Goal: Task Accomplishment & Management: Manage account settings

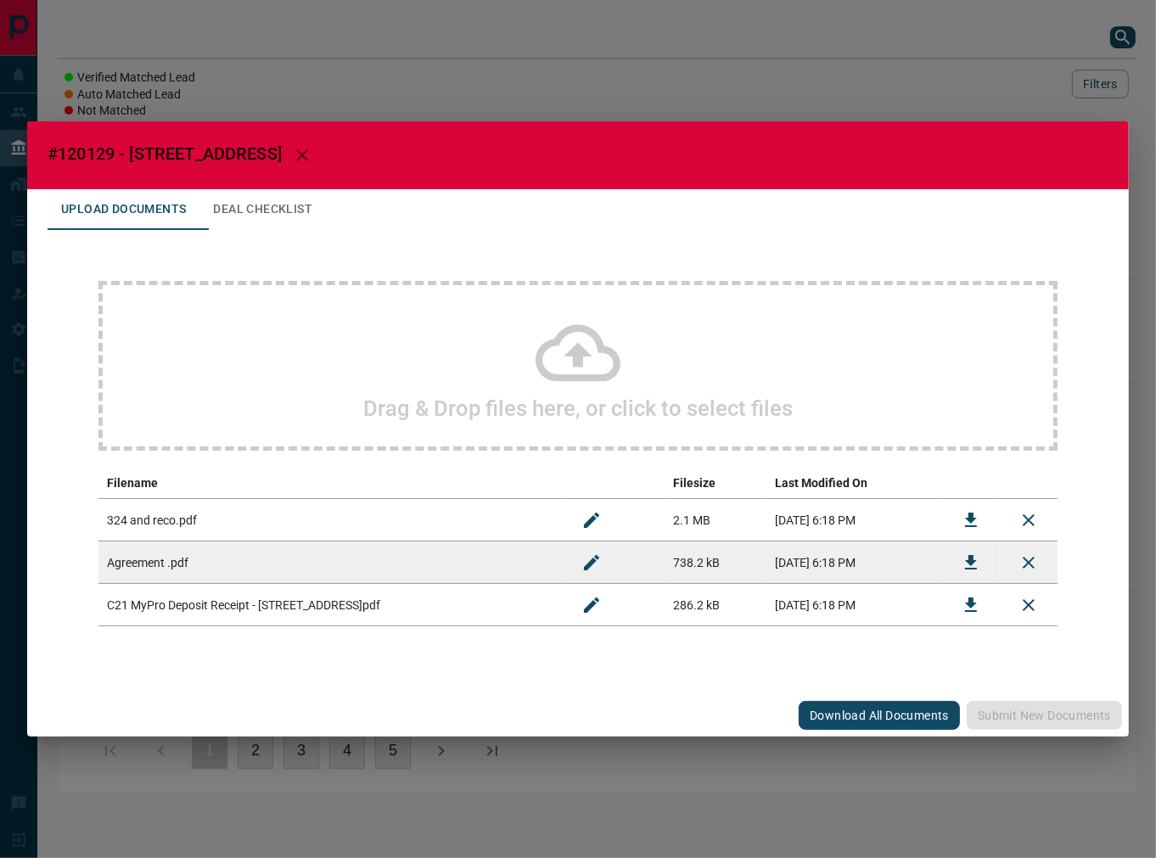
click at [76, 155] on span "#120129 - [STREET_ADDRESS]" at bounding box center [165, 153] width 234 height 20
copy span "120129"
click at [969, 554] on icon "Download" at bounding box center [971, 563] width 20 height 20
click at [954, 595] on button "Download" at bounding box center [971, 605] width 41 height 41
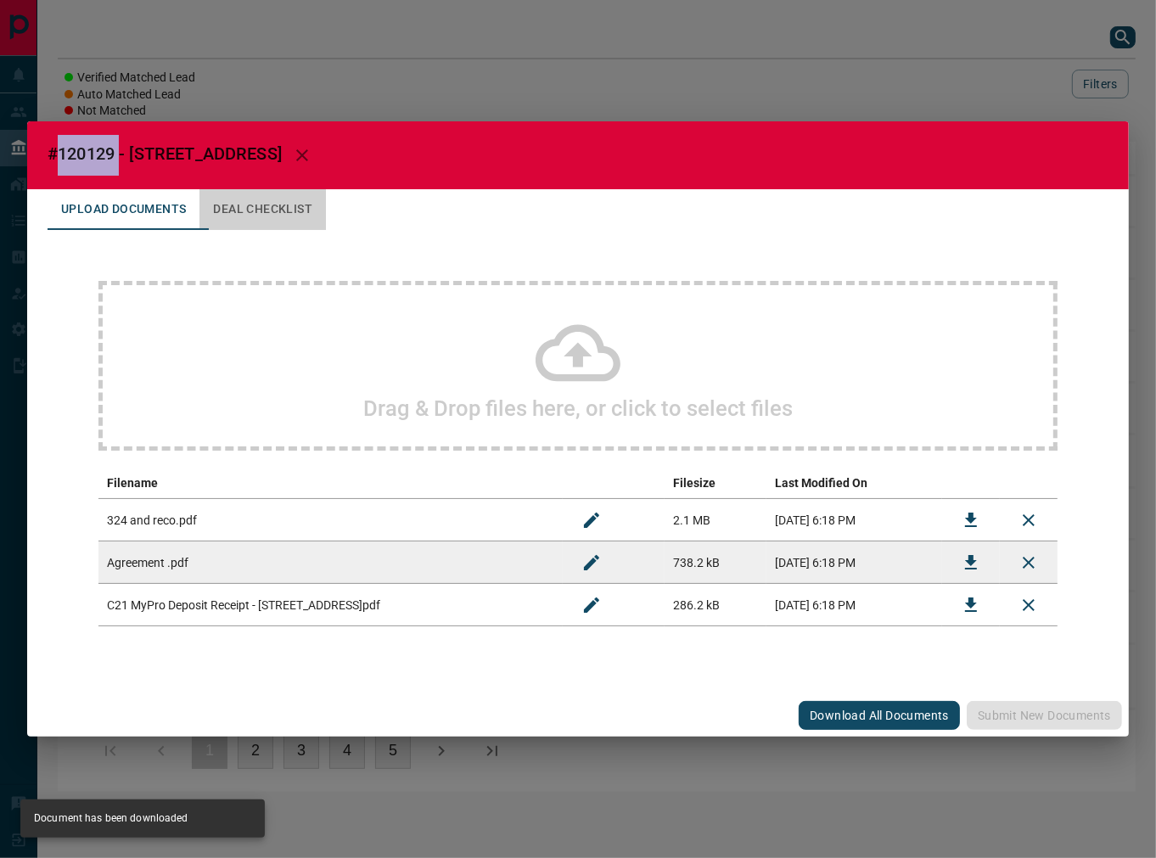
click at [287, 202] on button "Deal Checklist" at bounding box center [263, 209] width 127 height 41
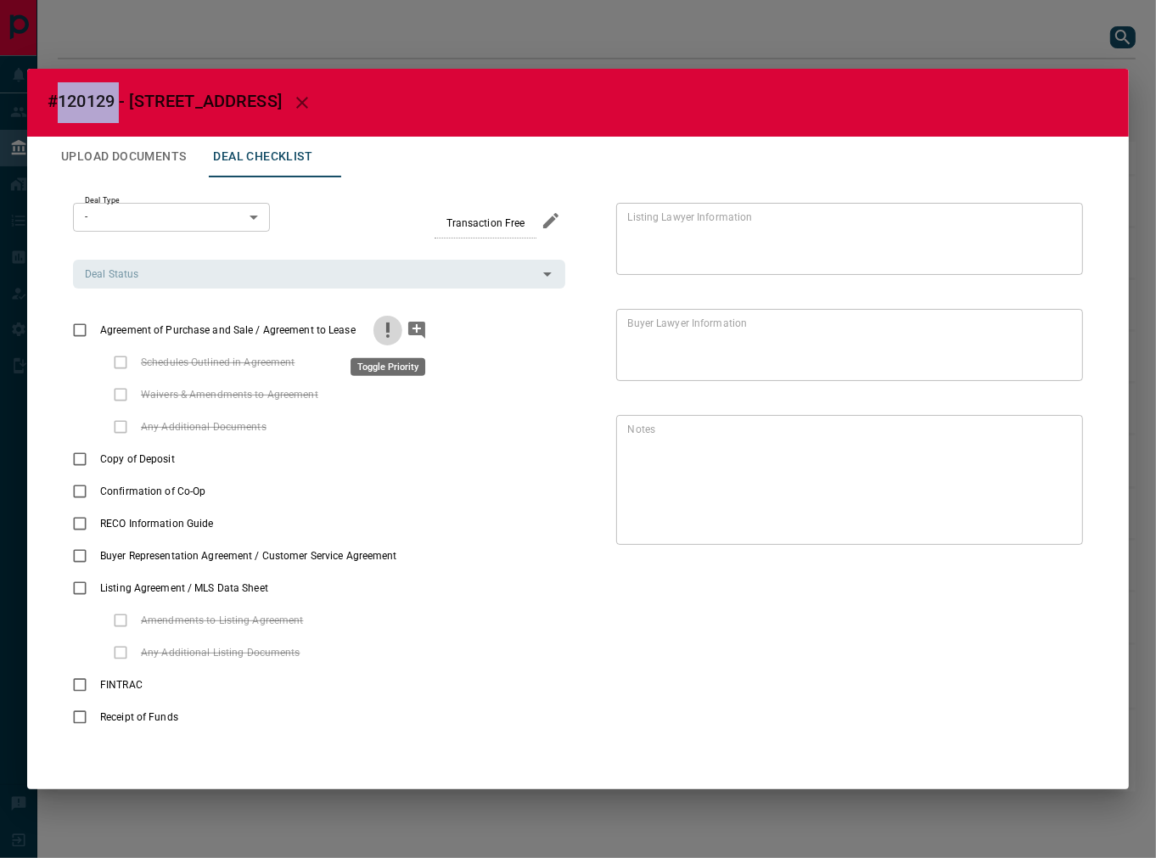
click at [379, 333] on icon "priority" at bounding box center [388, 330] width 20 height 20
click at [411, 345] on button "add note" at bounding box center [416, 330] width 29 height 32
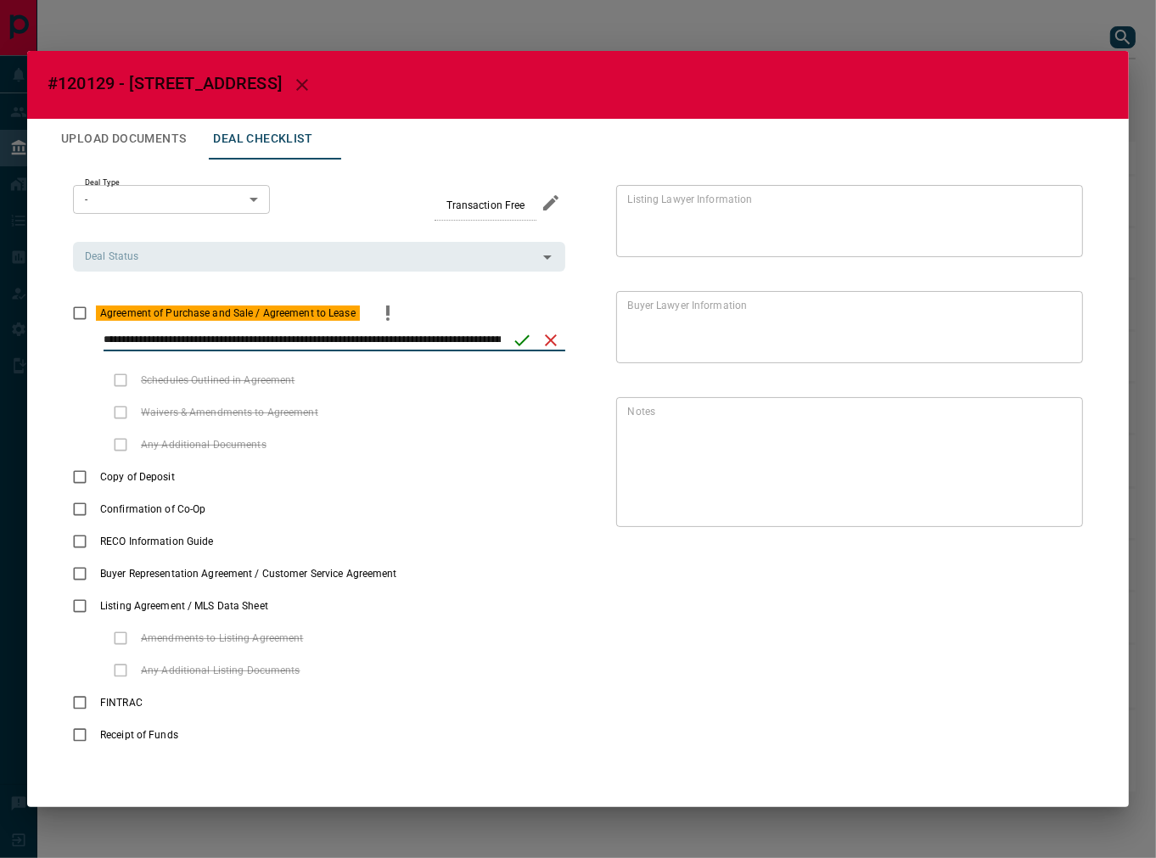
scroll to position [0, 155]
type input "**********"
click at [521, 330] on icon "save" at bounding box center [522, 340] width 20 height 20
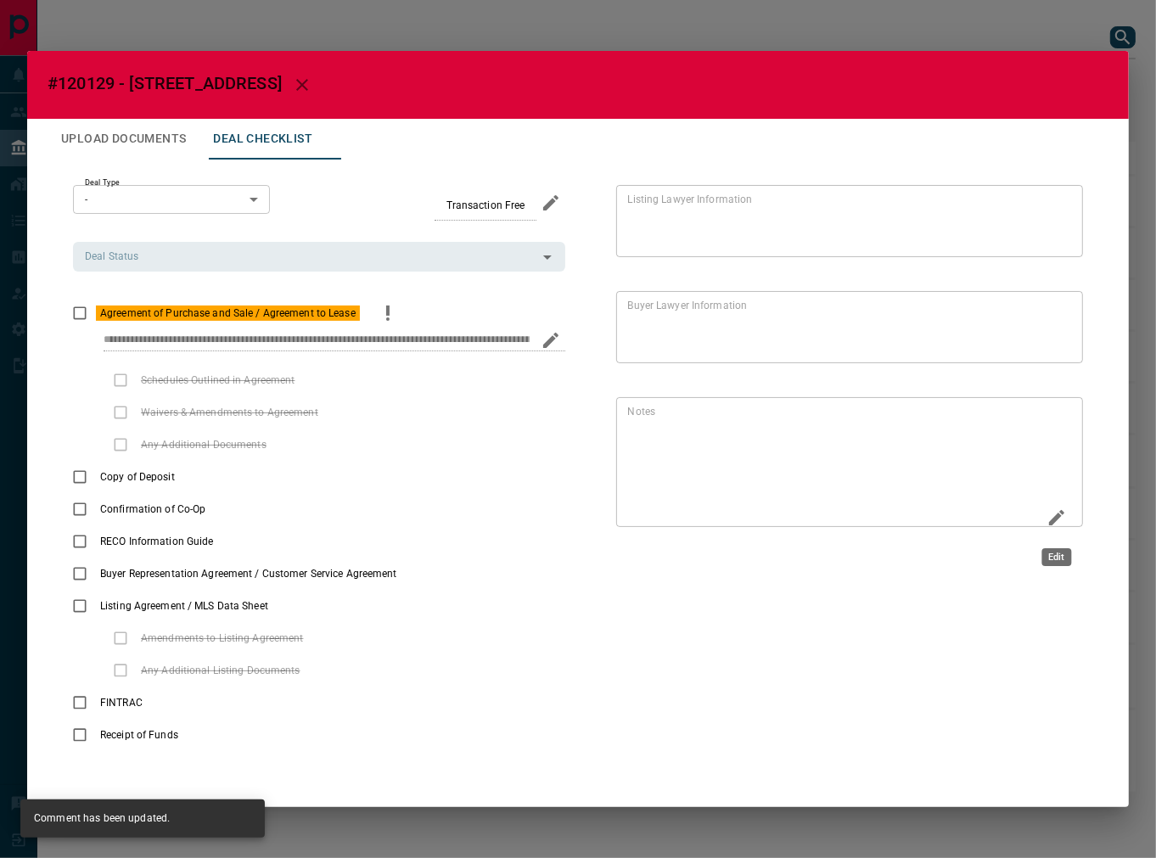
click at [1040, 524] on icon "Edit" at bounding box center [1056, 517] width 15 height 15
paste textarea "**********"
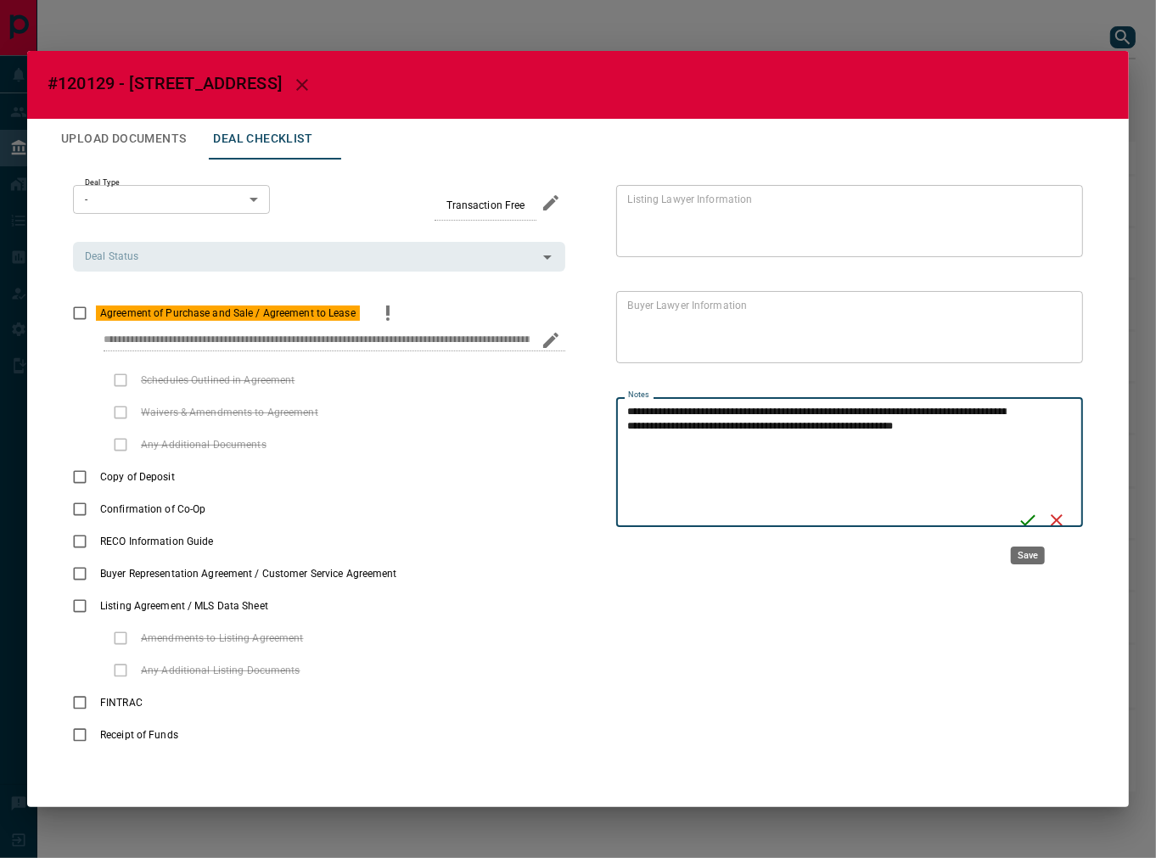
type textarea "**********"
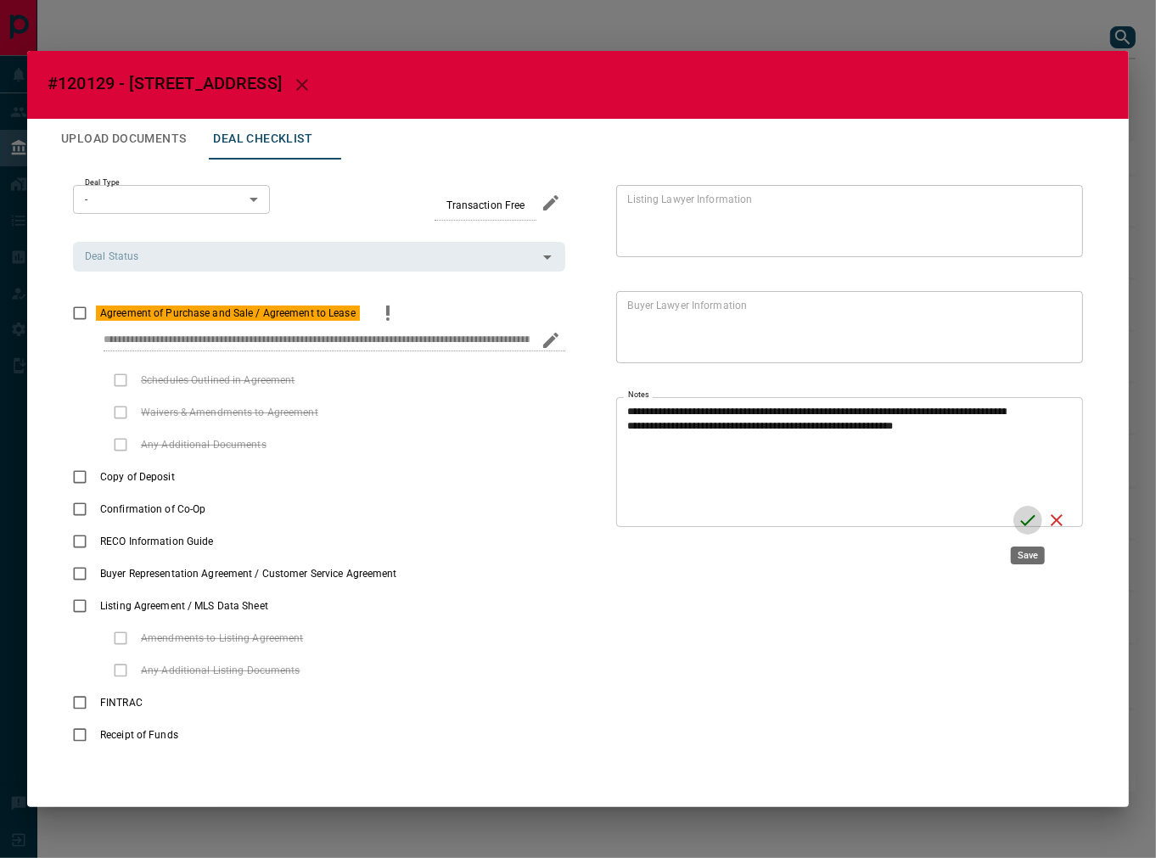
click at [1032, 520] on icon "Save" at bounding box center [1028, 520] width 20 height 20
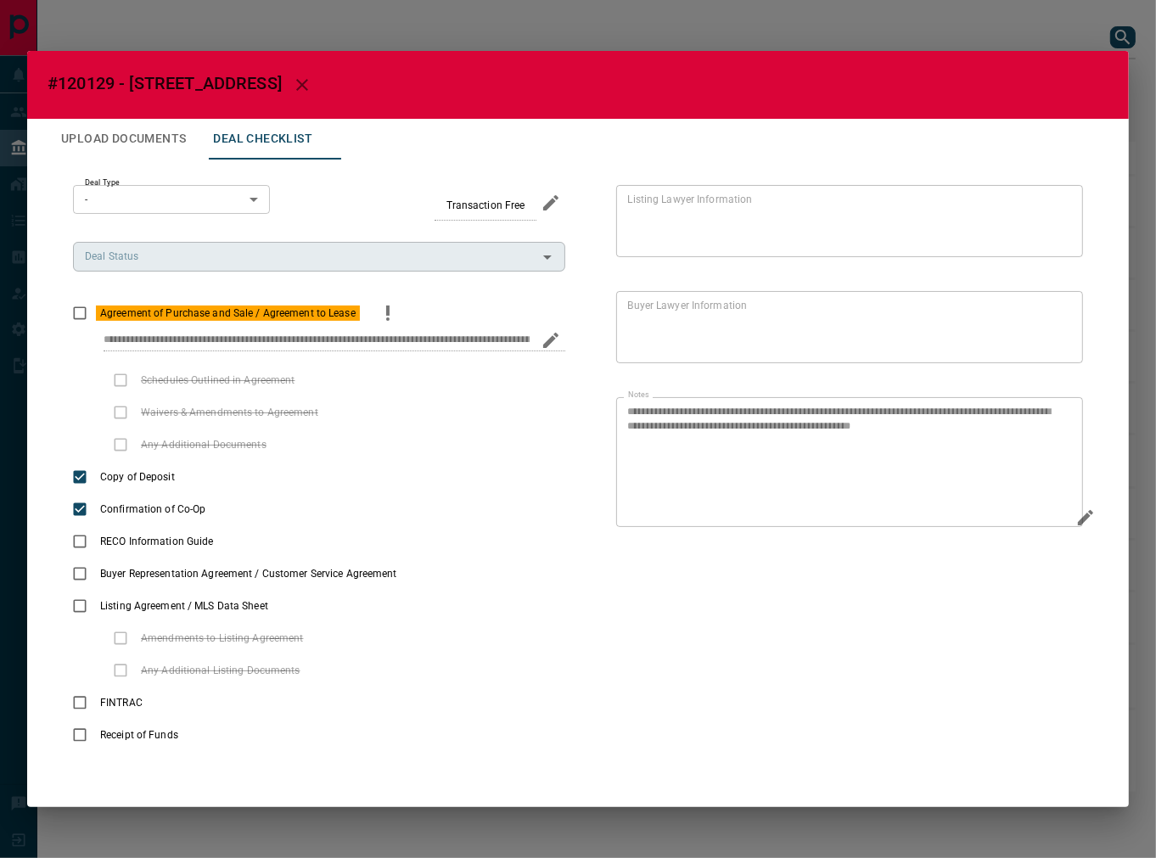
click at [231, 245] on div "Deal Status" at bounding box center [319, 256] width 492 height 29
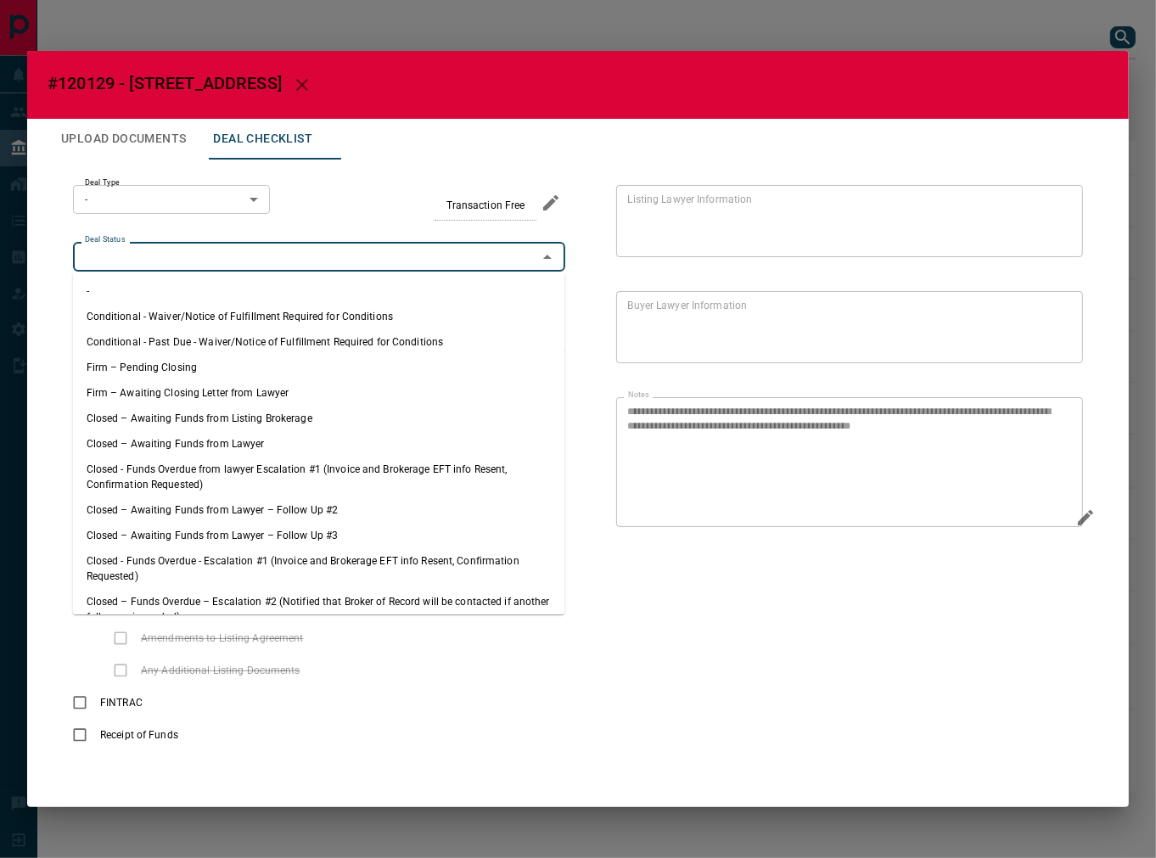
click at [179, 372] on li "Firm – Pending Closing" at bounding box center [319, 367] width 492 height 25
type input "**********"
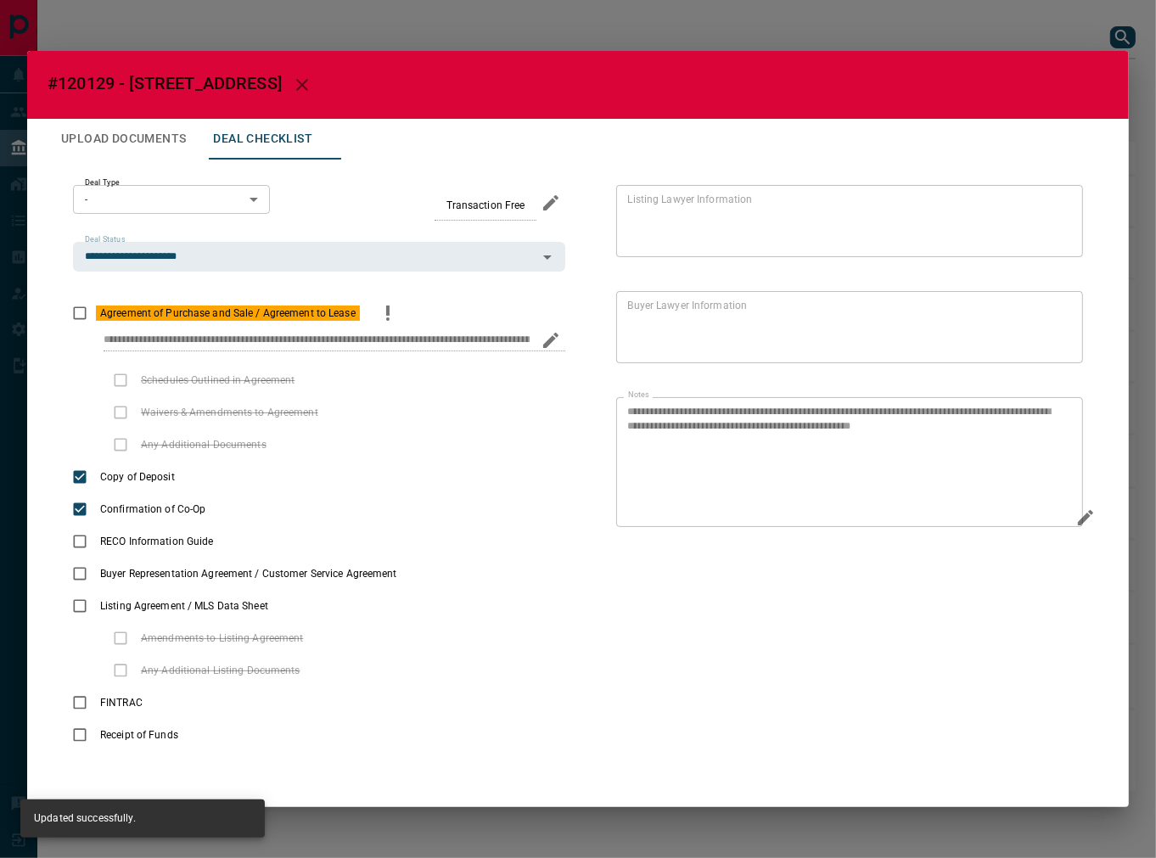
click at [200, 178] on div "**********" at bounding box center [578, 468] width 1061 height 617
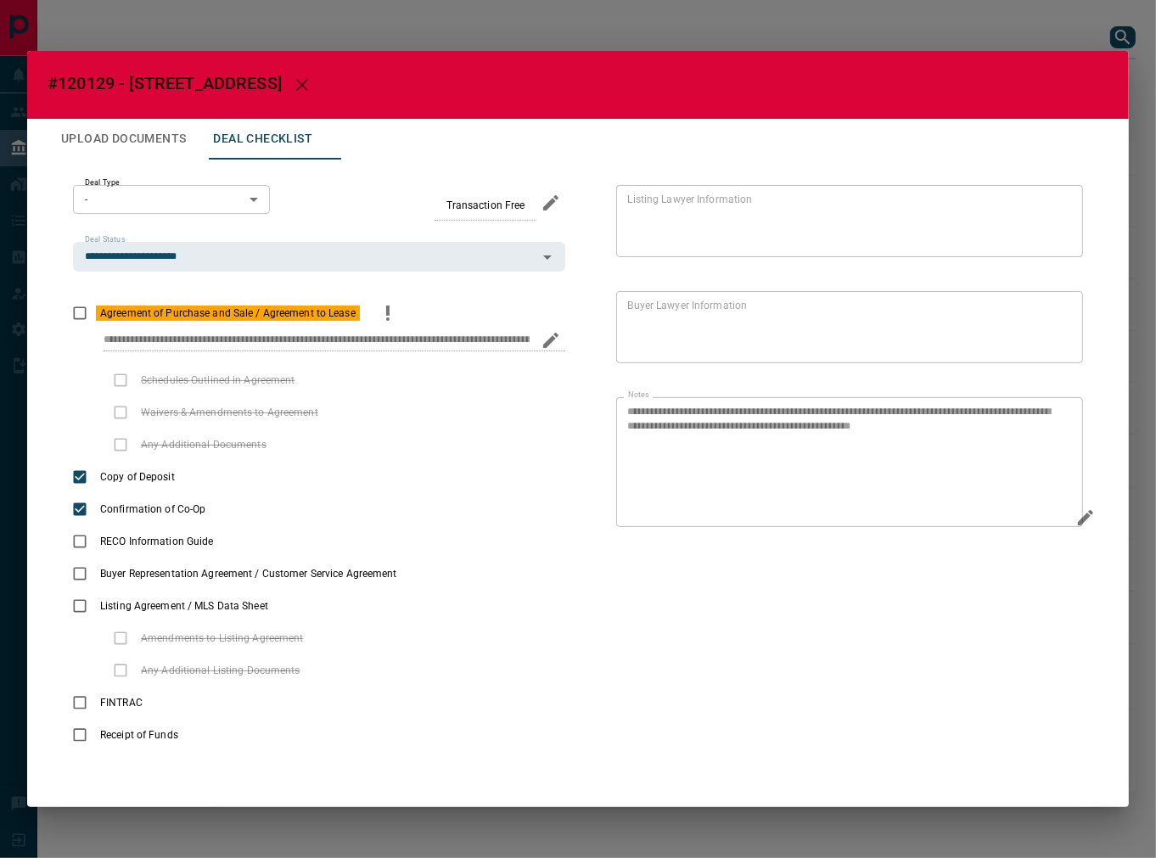
click at [200, 195] on body "Lead Transfers Leads Deals Listings Campaigns Quota Rules Agent Quotas Admin Mo…" at bounding box center [578, 404] width 1156 height 809
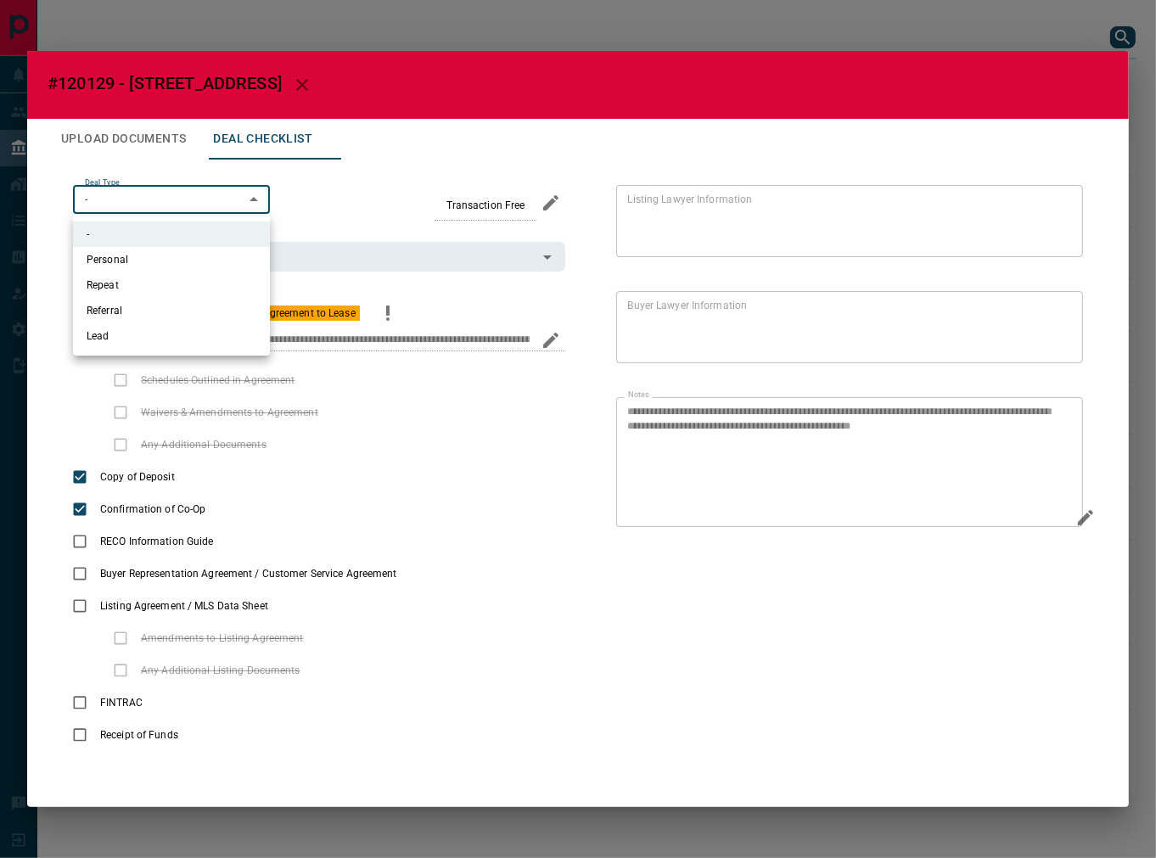
click at [184, 336] on li "Lead" at bounding box center [171, 335] width 197 height 25
type input "*"
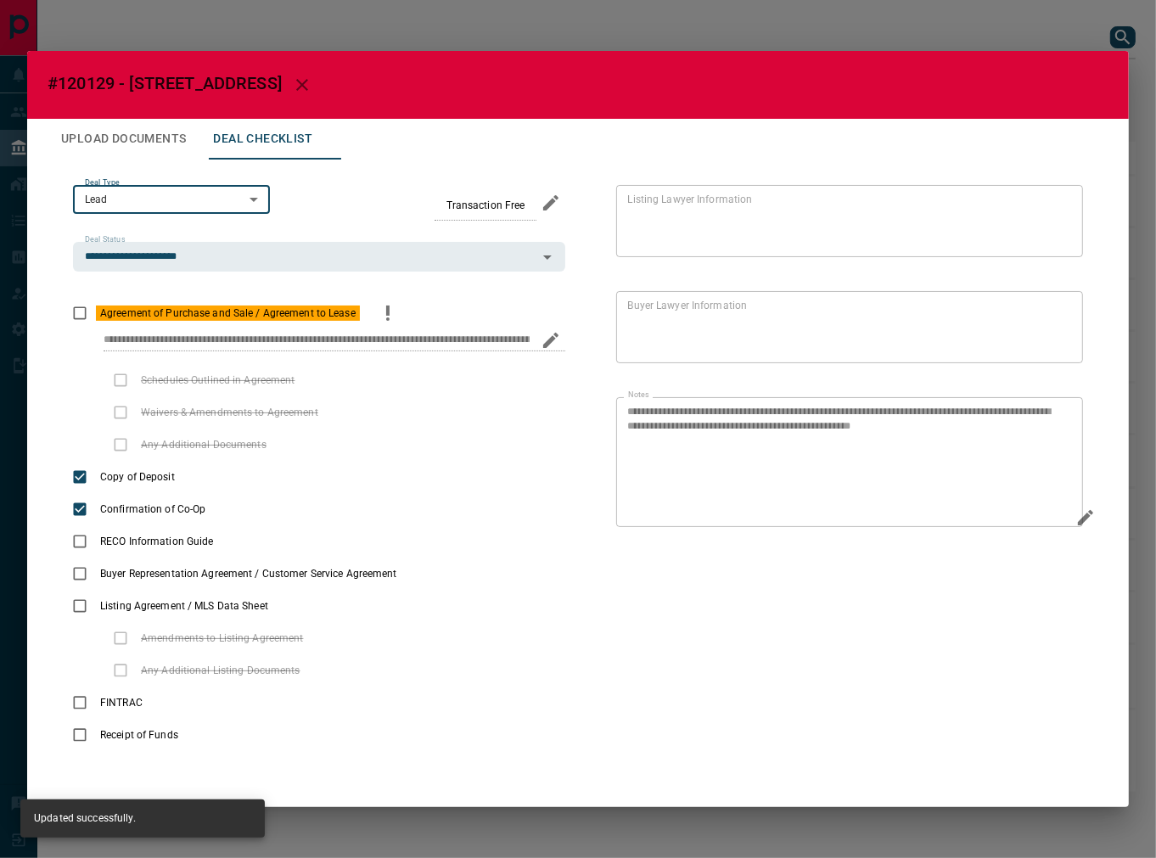
click at [160, 121] on button "Upload Documents" at bounding box center [124, 139] width 152 height 41
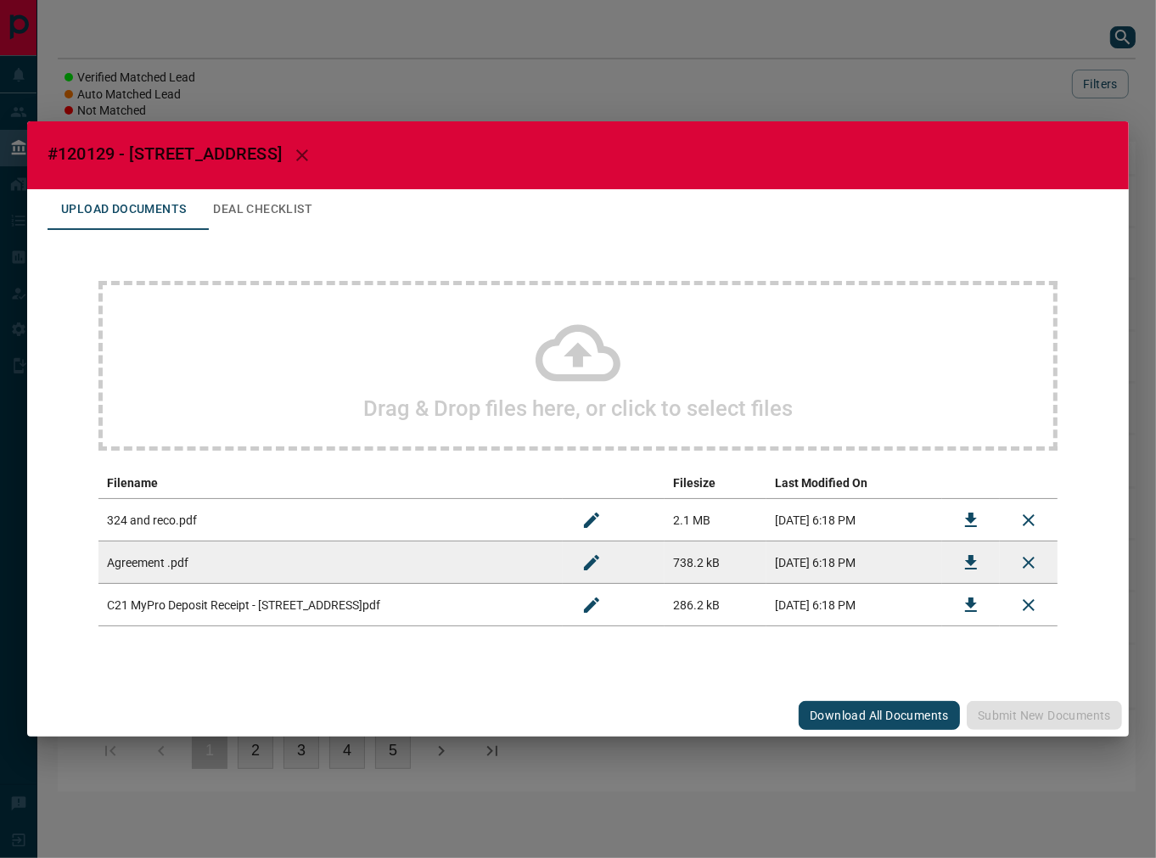
click at [157, 143] on h2 "#120129 - [STREET_ADDRESS]" at bounding box center [578, 155] width 1102 height 68
click at [981, 520] on icon "Download" at bounding box center [971, 520] width 20 height 20
click at [256, 217] on button "Deal Checklist" at bounding box center [263, 209] width 127 height 41
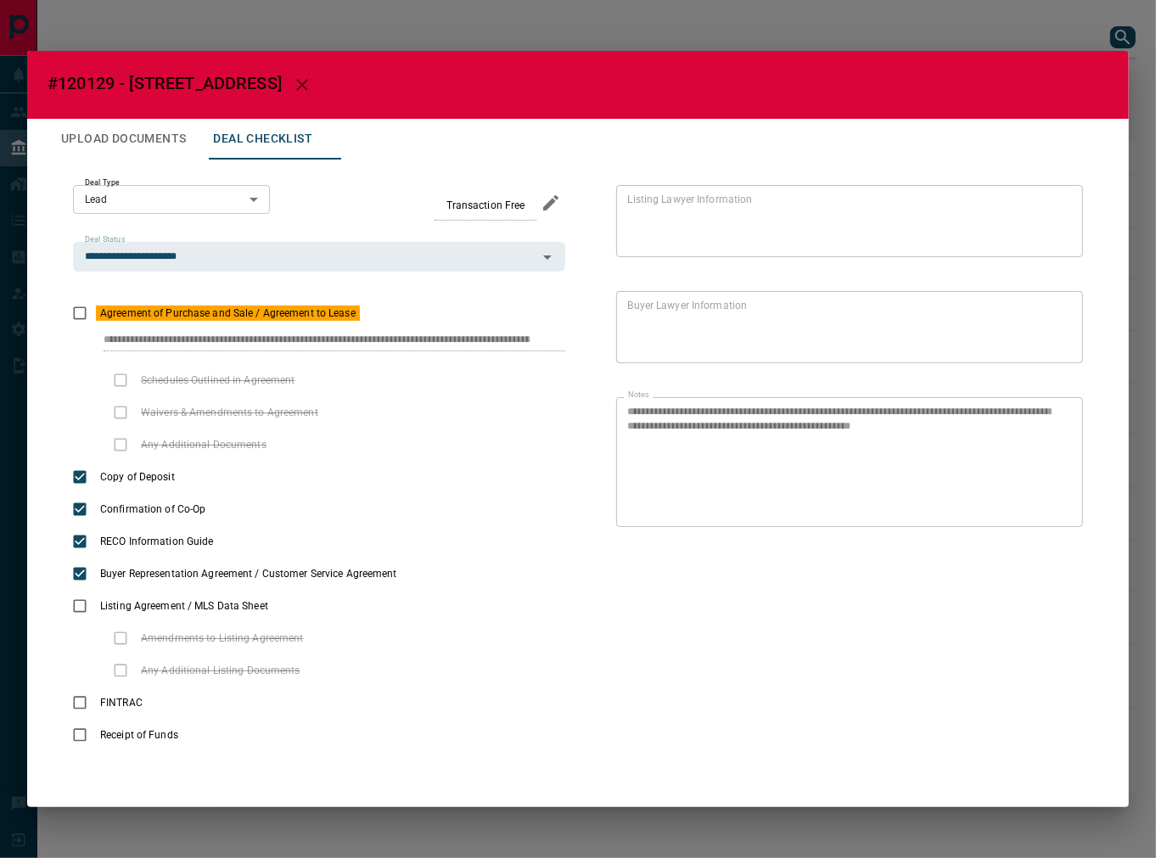
click at [94, 150] on button "Upload Documents" at bounding box center [124, 139] width 152 height 41
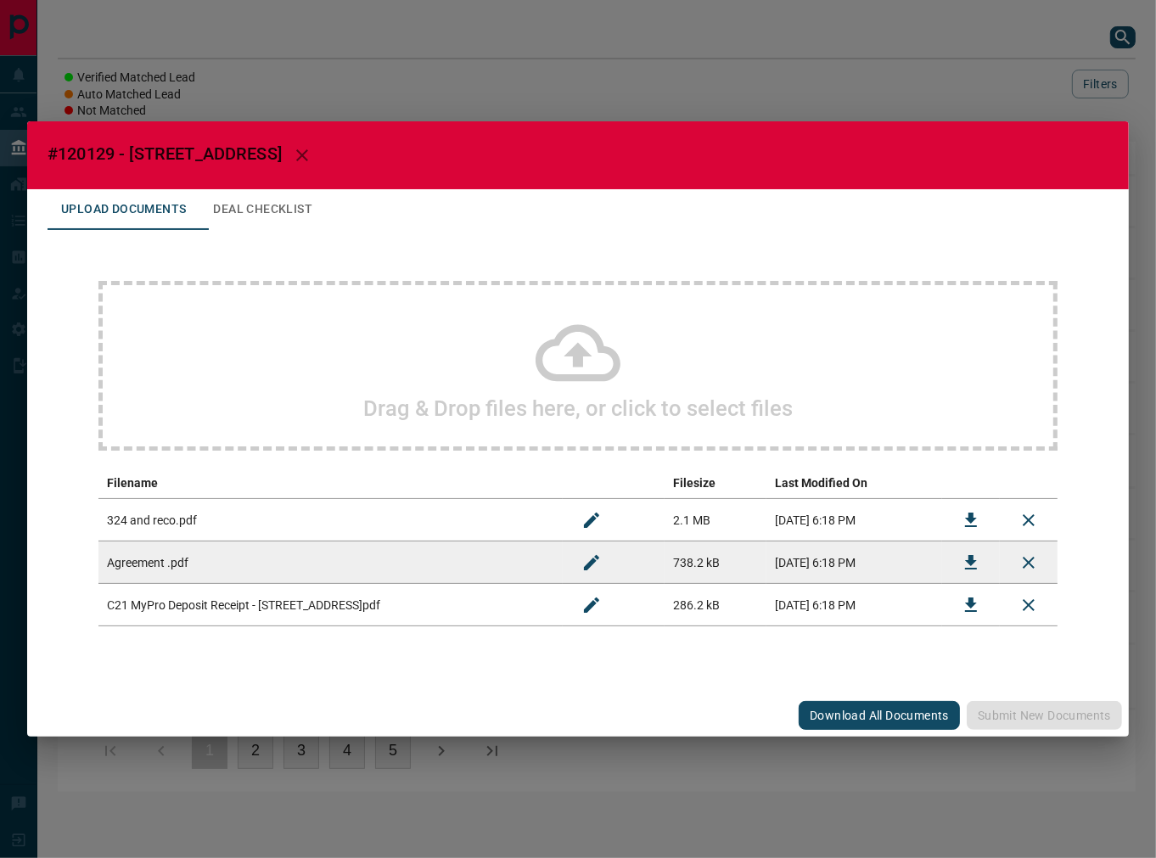
click at [338, 335] on div "Drag & Drop files here, or click to select files" at bounding box center [577, 366] width 959 height 170
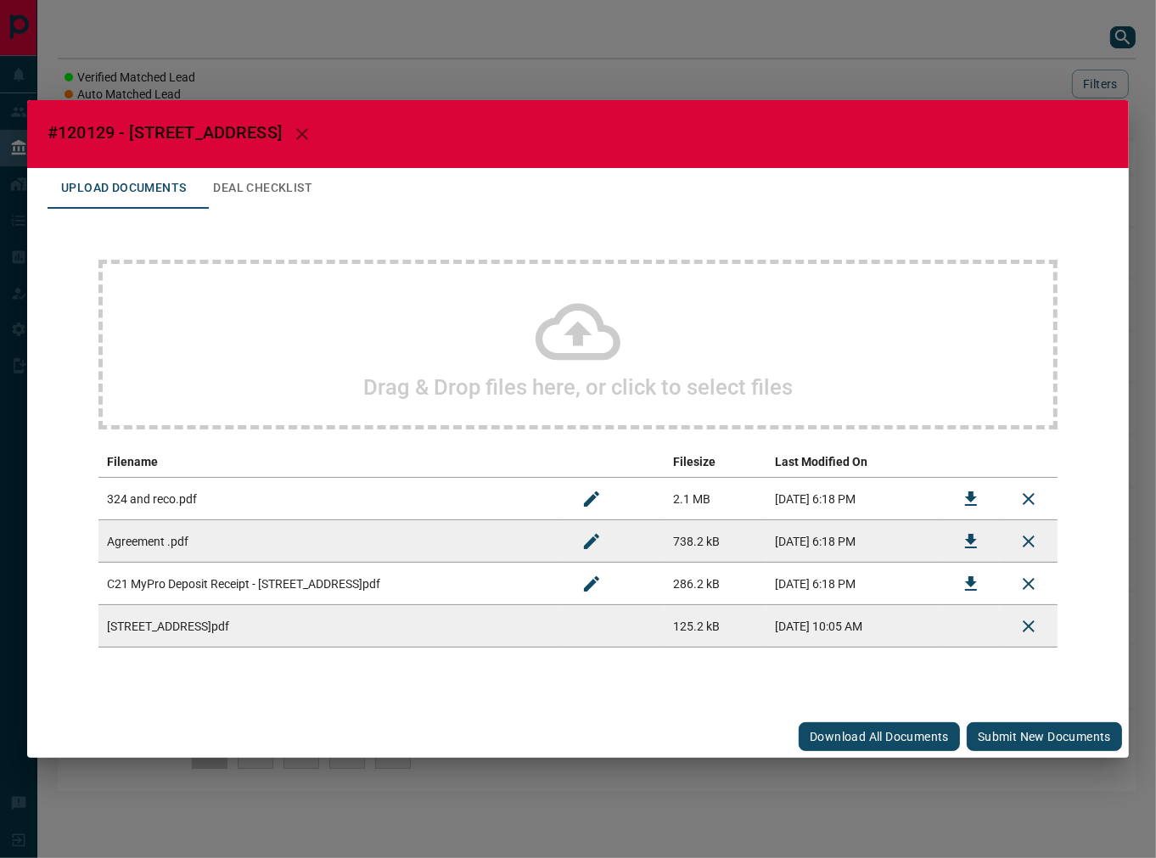
click at [1004, 732] on button "Submit new documents" at bounding box center [1044, 737] width 155 height 29
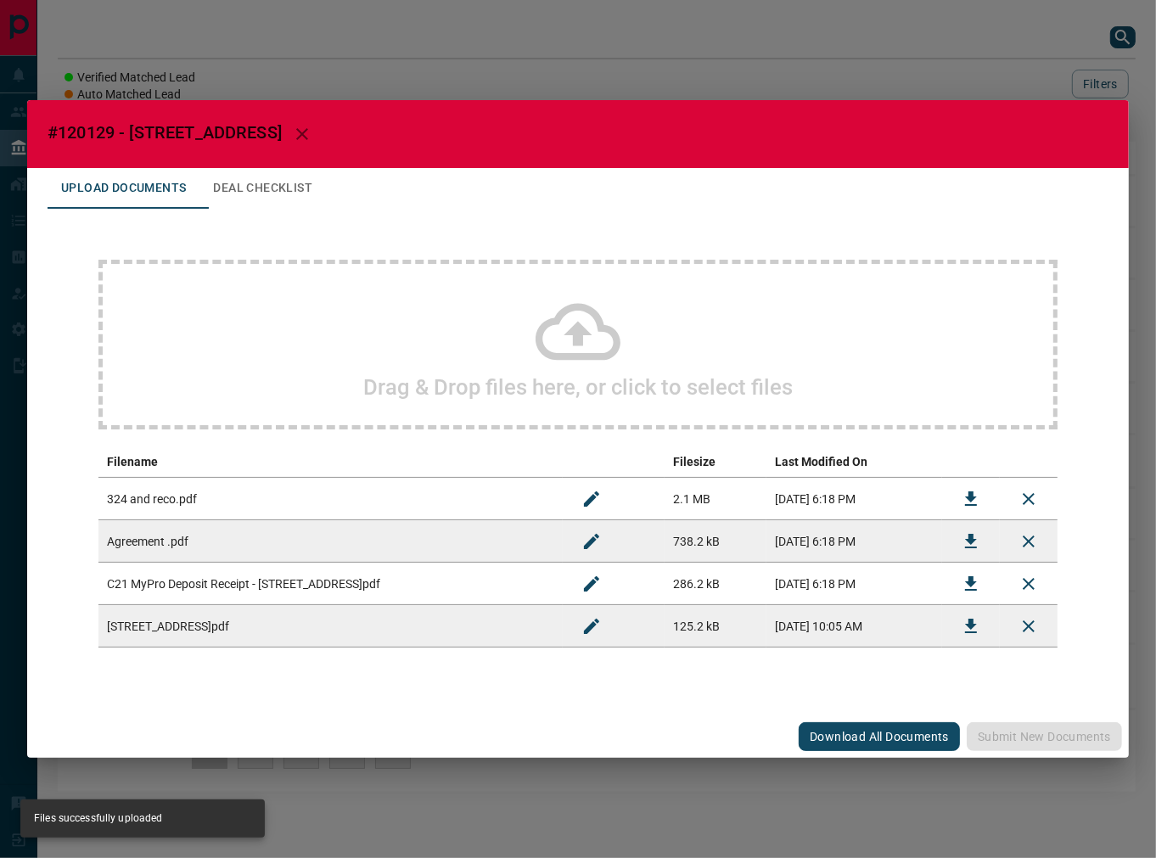
click at [272, 175] on button "Deal Checklist" at bounding box center [263, 188] width 127 height 41
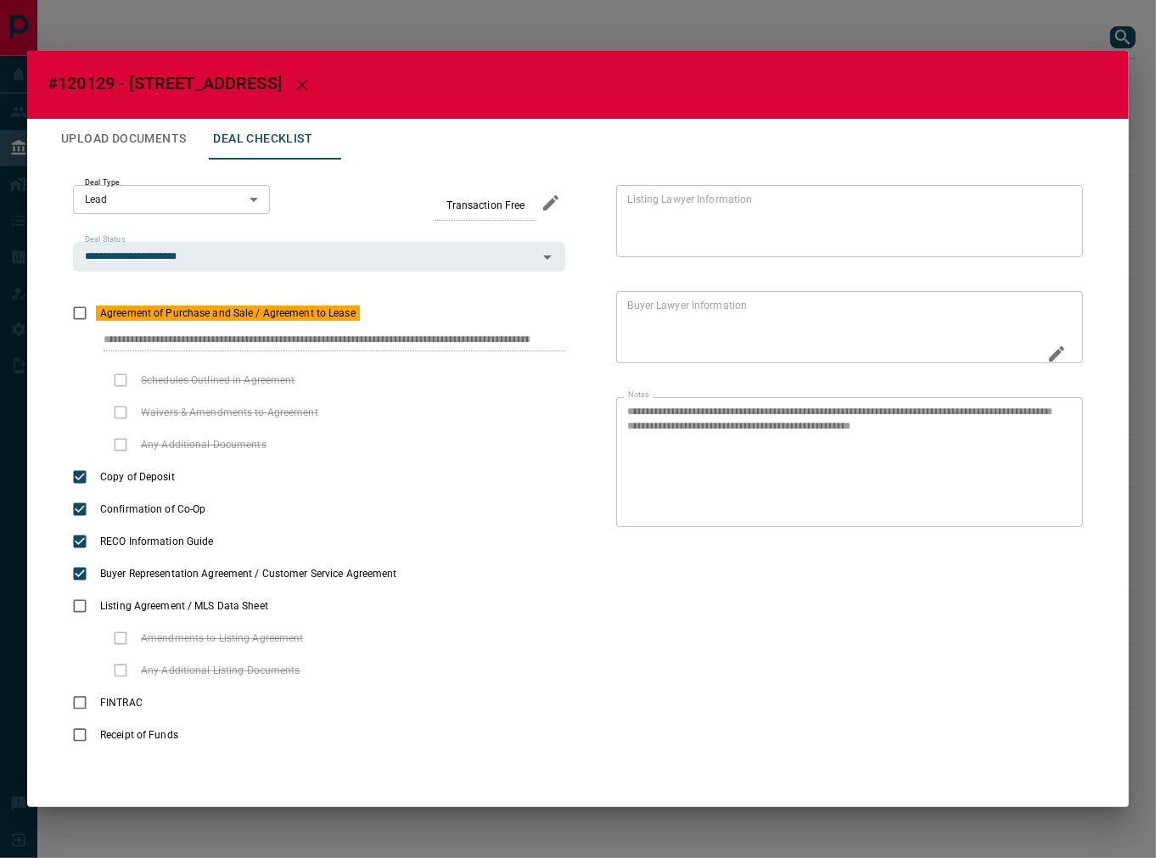
scroll to position [0, 127]
click at [649, 343] on div "**********" at bounding box center [578, 468] width 1061 height 617
drag, startPoint x: 95, startPoint y: 335, endPoint x: 581, endPoint y: 393, distance: 489.1
click at [581, 393] on div "**********" at bounding box center [824, 468] width 518 height 566
click at [1040, 524] on icon "Edit" at bounding box center [1057, 518] width 20 height 20
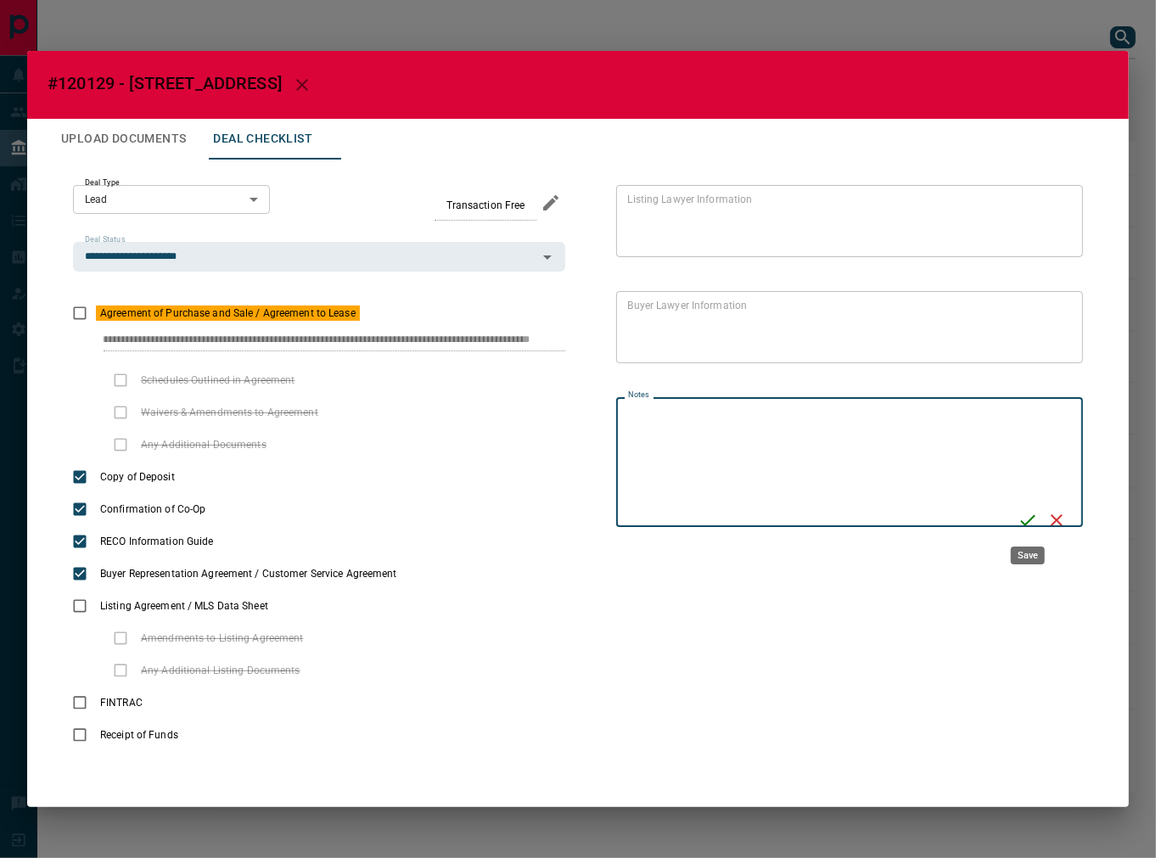
click at [1028, 514] on icon "Save" at bounding box center [1028, 520] width 20 height 20
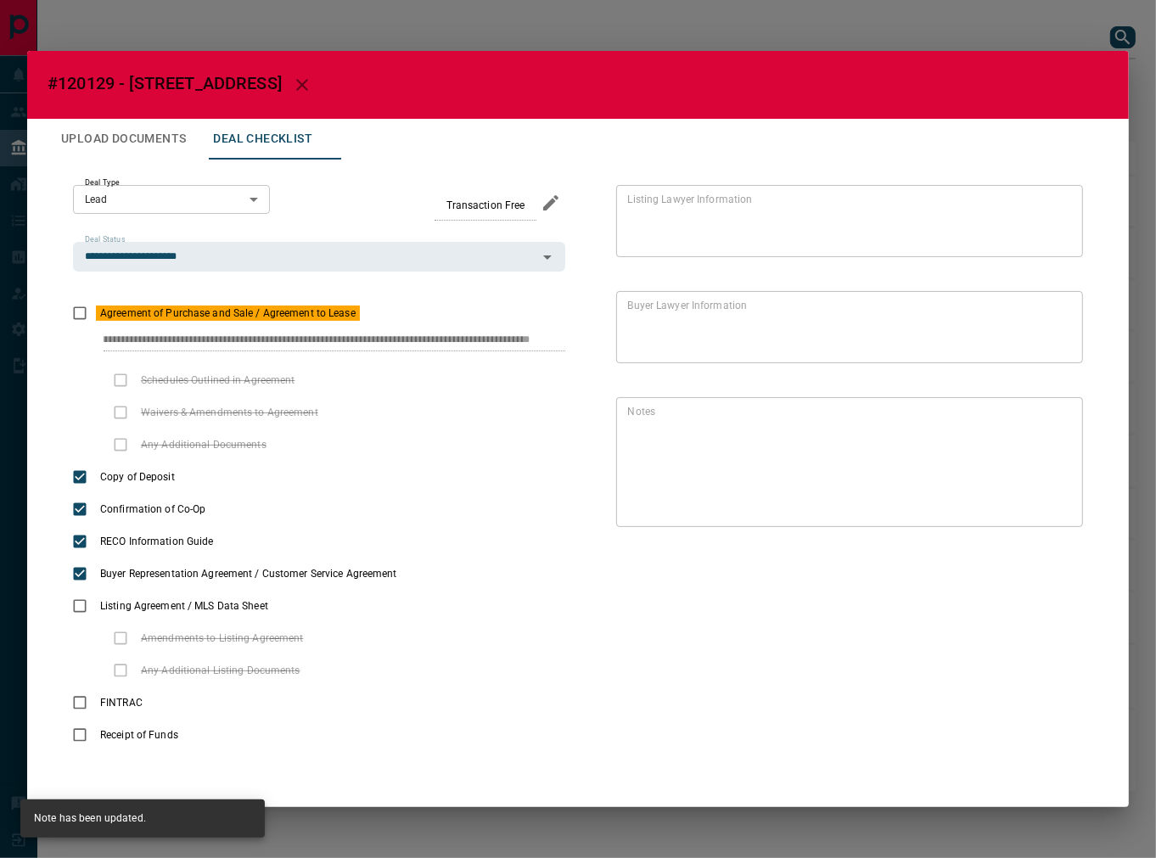
click at [134, 143] on button "Upload Documents" at bounding box center [124, 139] width 152 height 41
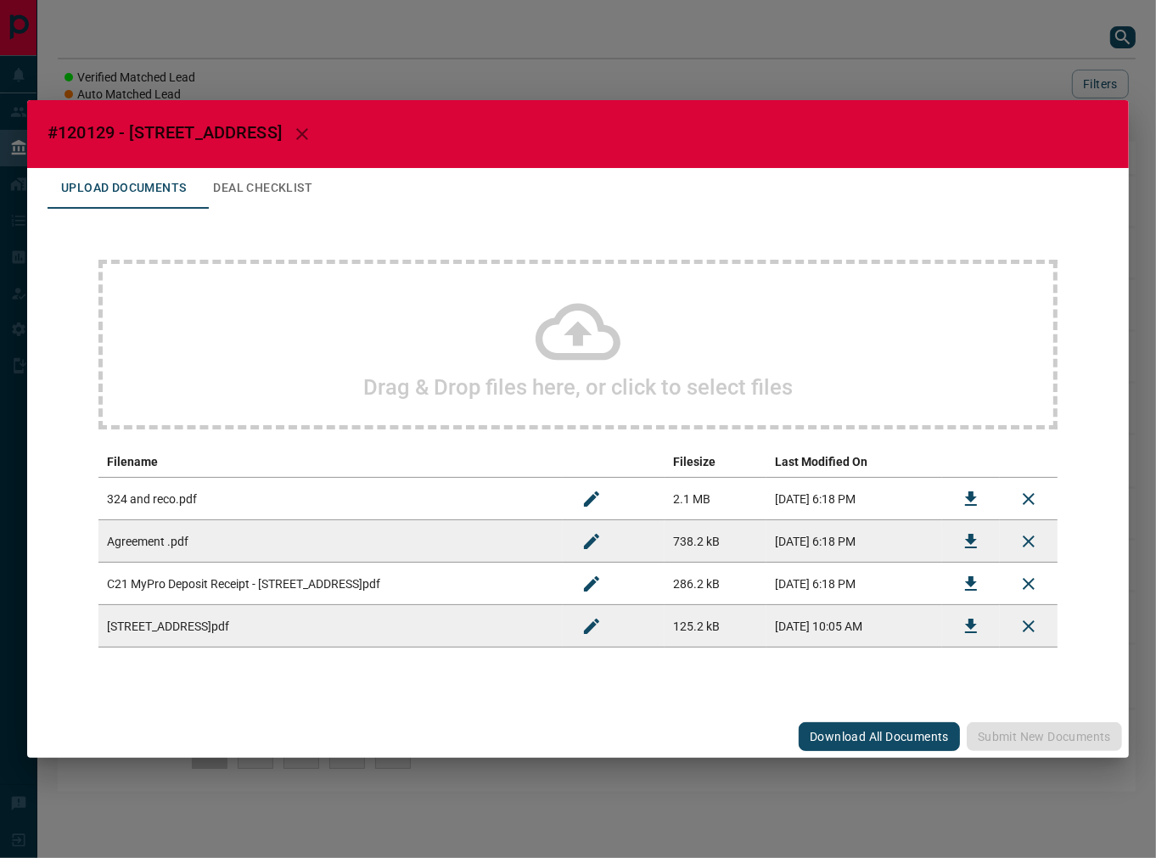
click at [240, 199] on button "Deal Checklist" at bounding box center [263, 188] width 127 height 41
